Goal: Task Accomplishment & Management: Use online tool/utility

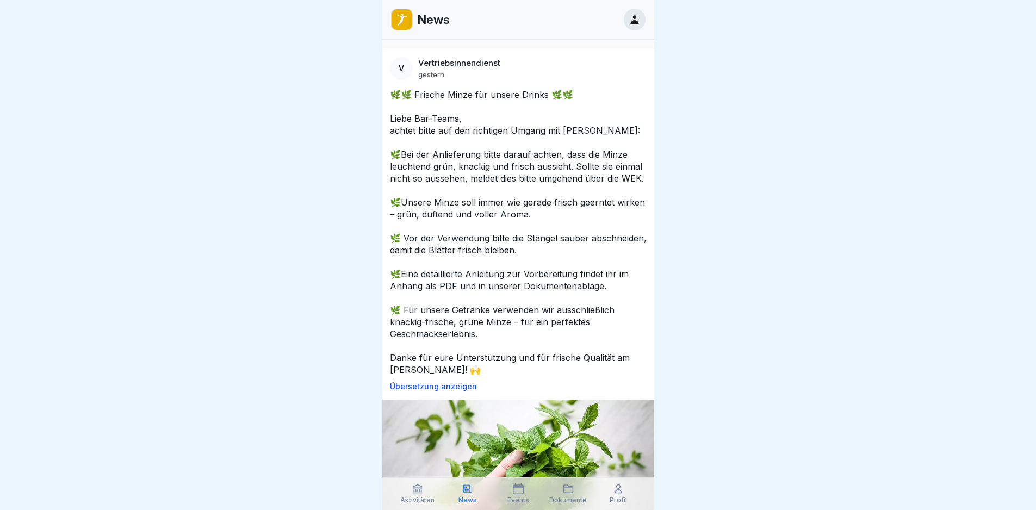
click at [424, 15] on p "News" at bounding box center [433, 20] width 33 height 14
click at [636, 24] on icon at bounding box center [634, 19] width 8 height 9
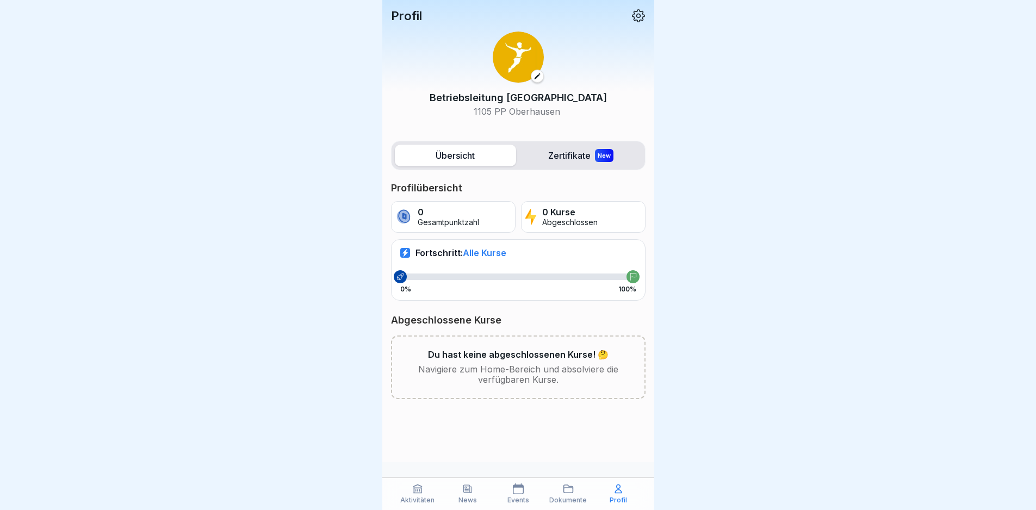
click at [568, 155] on label "Zertifikate New" at bounding box center [580, 156] width 121 height 22
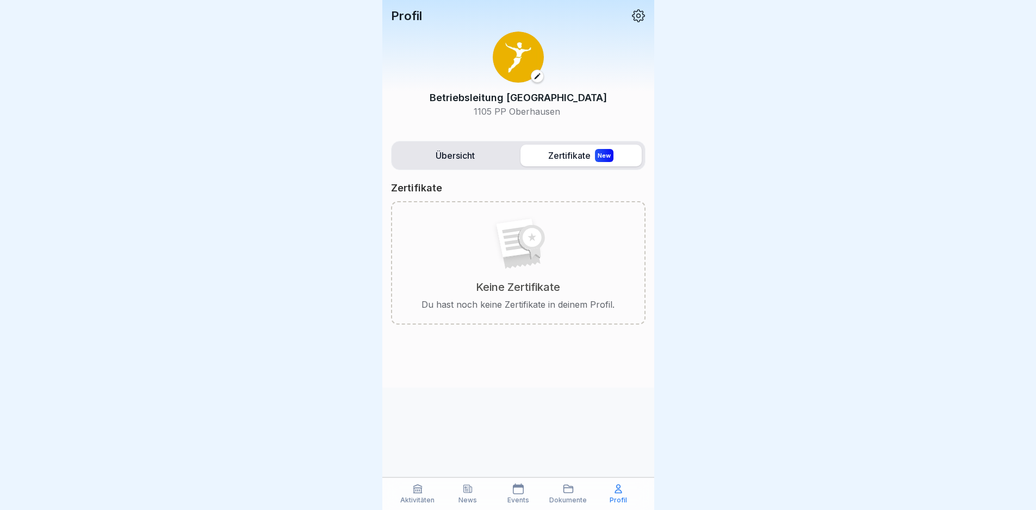
click at [440, 159] on label "Übersicht" at bounding box center [455, 156] width 121 height 22
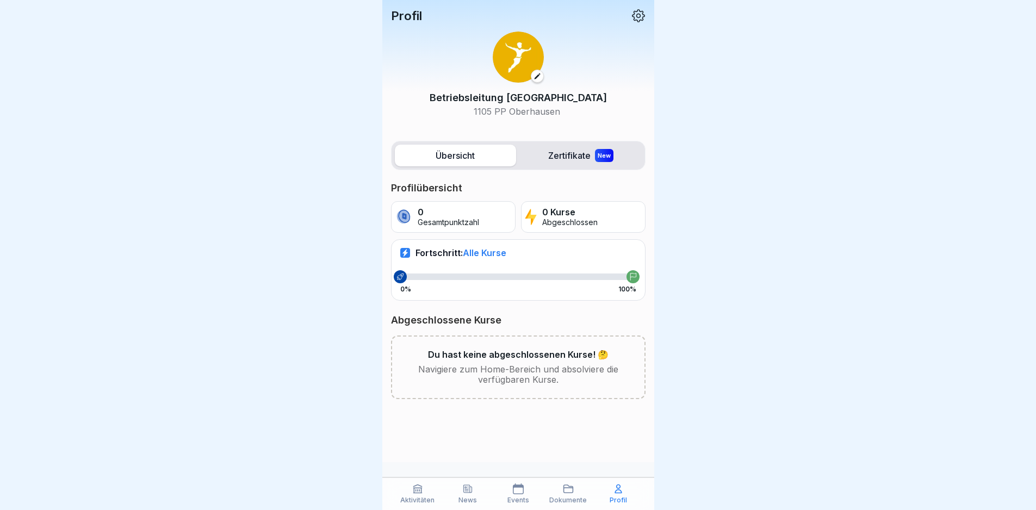
click at [562, 215] on p "0 Kurse" at bounding box center [569, 212] width 55 height 10
click at [417, 491] on p "Aktivitäten" at bounding box center [417, 500] width 34 height 8
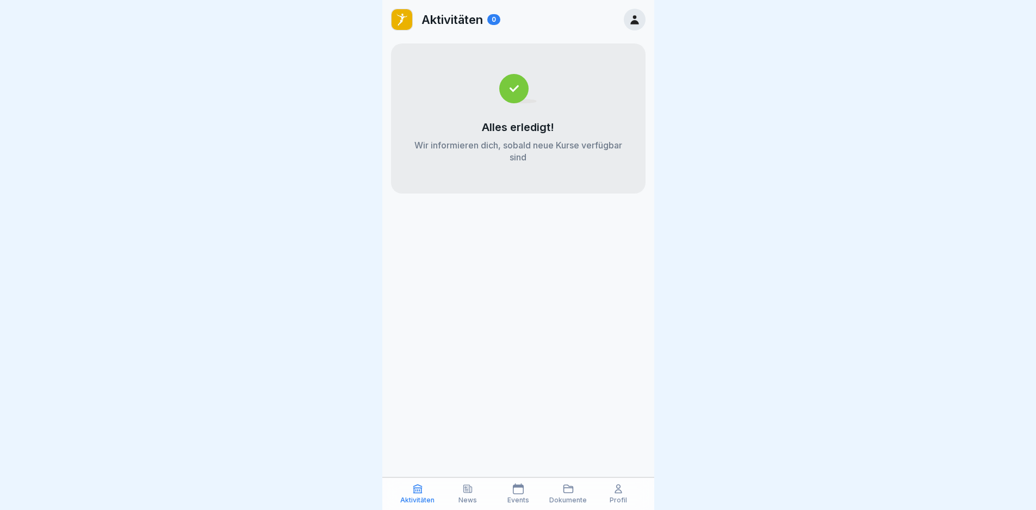
click at [579, 491] on div "Dokumente" at bounding box center [568, 493] width 45 height 21
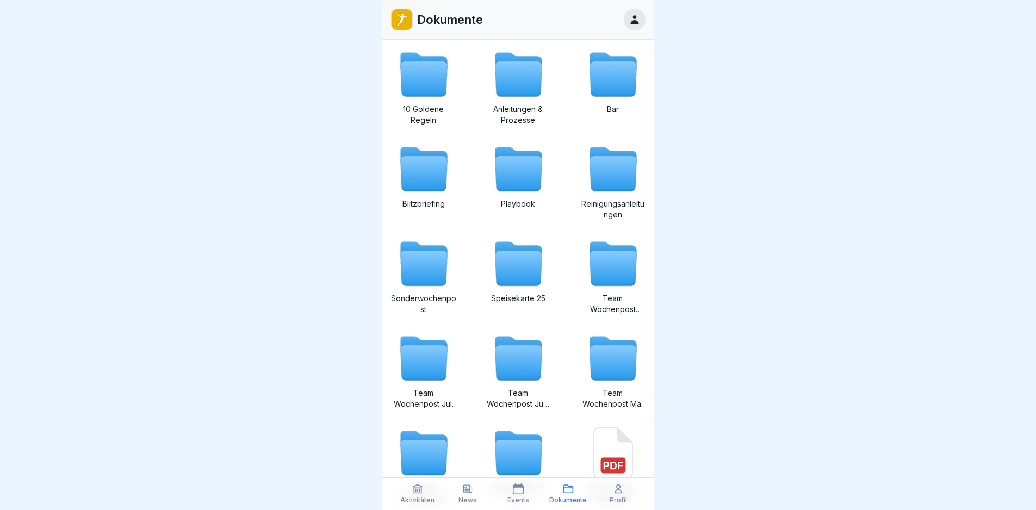
click at [606, 491] on div "Profil" at bounding box center [618, 493] width 45 height 21
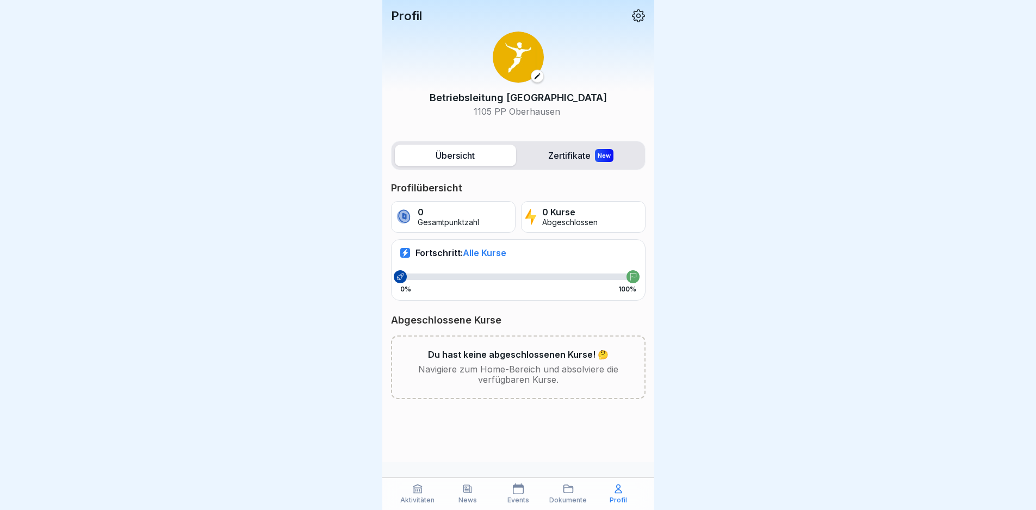
click at [526, 485] on div "Events" at bounding box center [517, 493] width 45 height 21
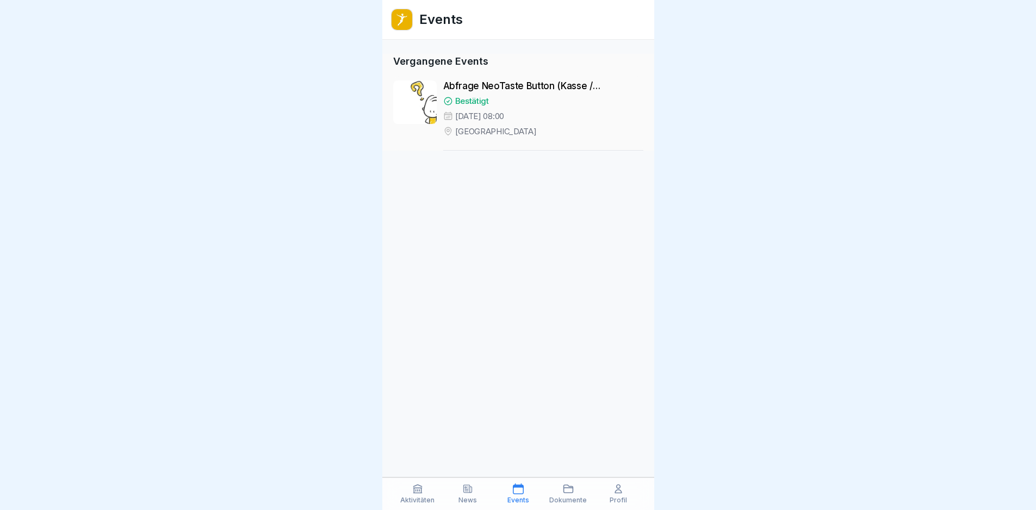
click at [467, 491] on icon at bounding box center [468, 489] width 8 height 8
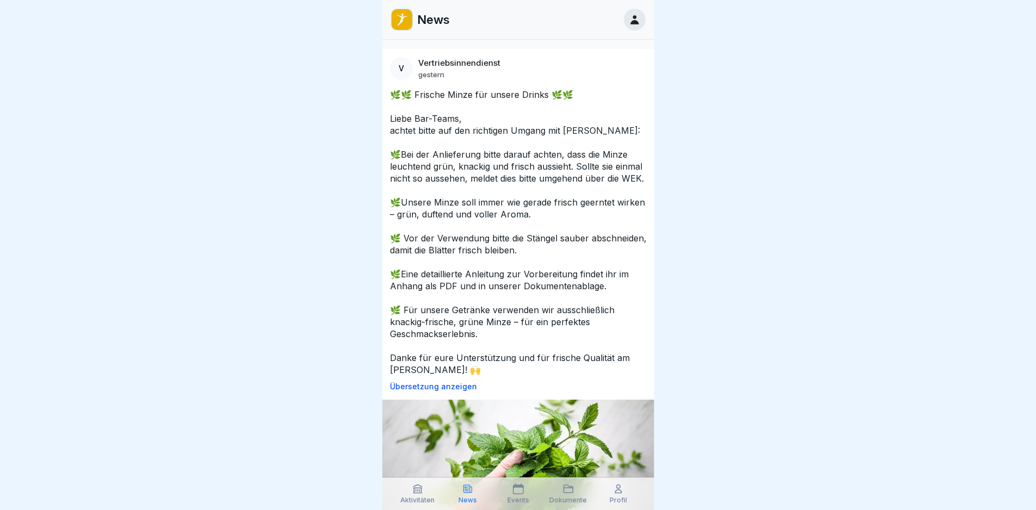
click at [518, 491] on icon at bounding box center [518, 488] width 11 height 11
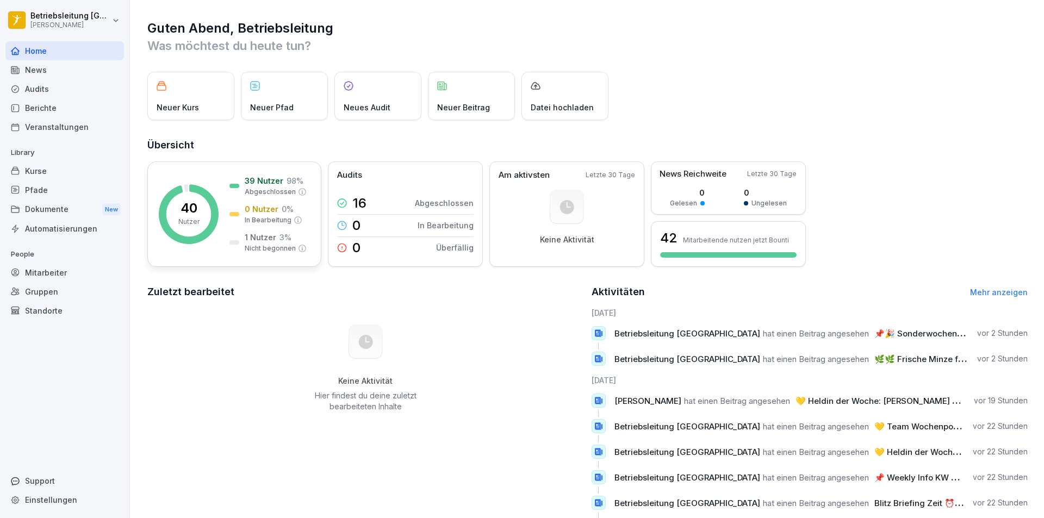
click at [242, 207] on div "0 Nutzer 0 % In Bearbeitung" at bounding box center [265, 214] width 73 height 22
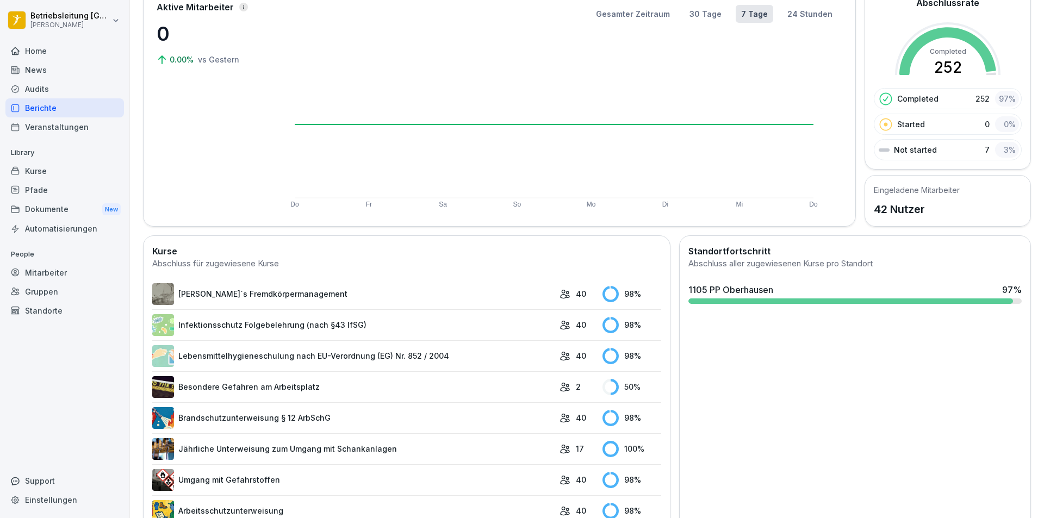
scroll to position [115, 0]
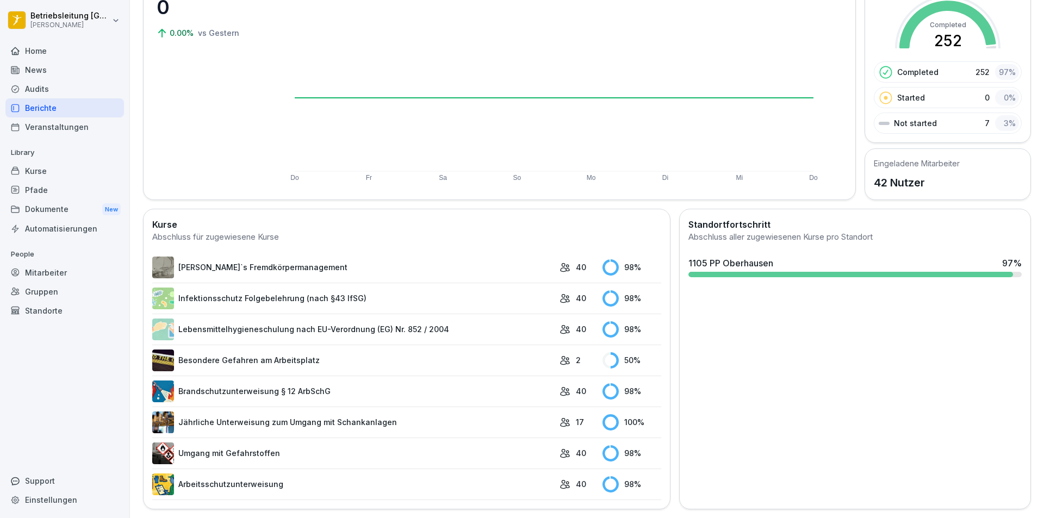
click at [260, 288] on link "Infektionsschutz Folgebelehrung (nach §43 IfSG)" at bounding box center [353, 299] width 402 height 22
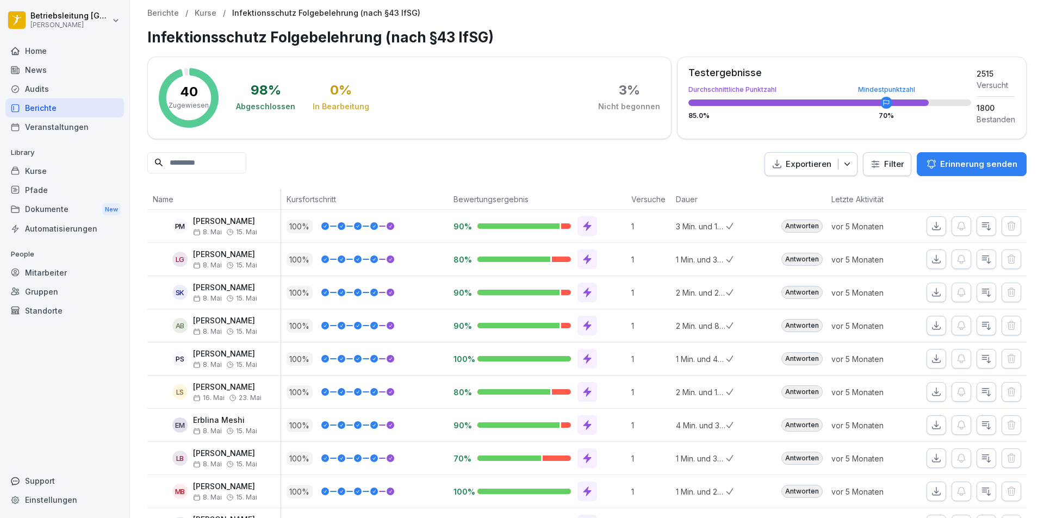
click at [805, 163] on p "Exportieren" at bounding box center [809, 164] width 46 height 13
click at [804, 191] on p "Als Excel Datei exportieren" at bounding box center [797, 189] width 97 height 10
